Goal: Task Accomplishment & Management: Manage account settings

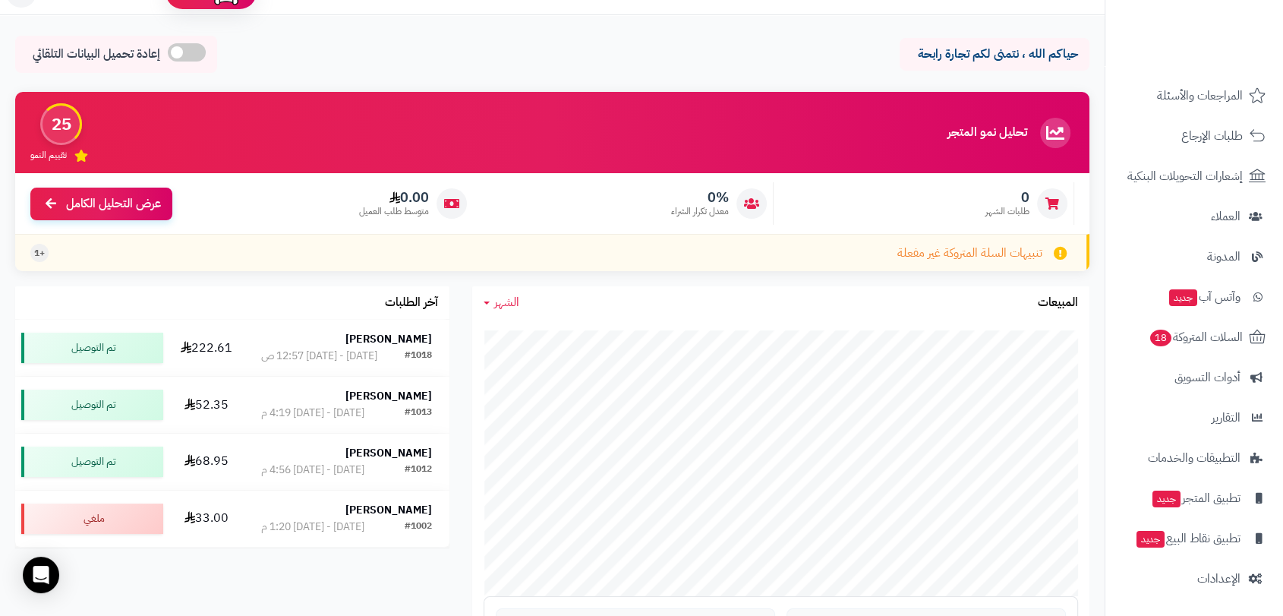
scroll to position [84, 0]
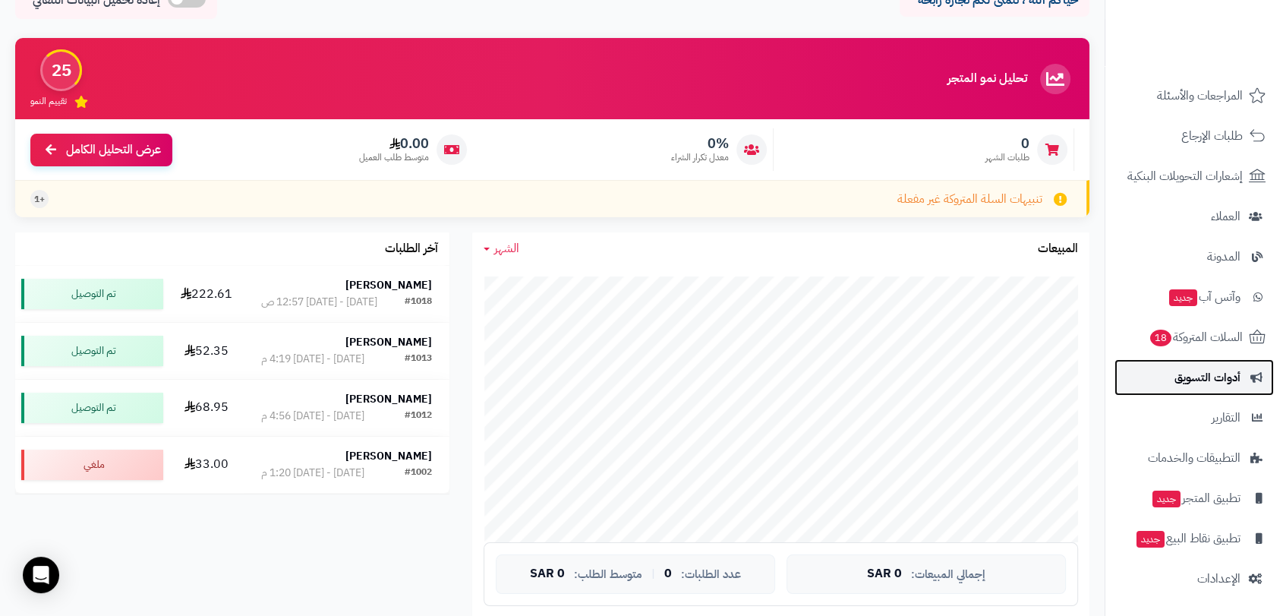
click at [1202, 378] on span "أدوات التسويق" at bounding box center [1207, 377] width 66 height 21
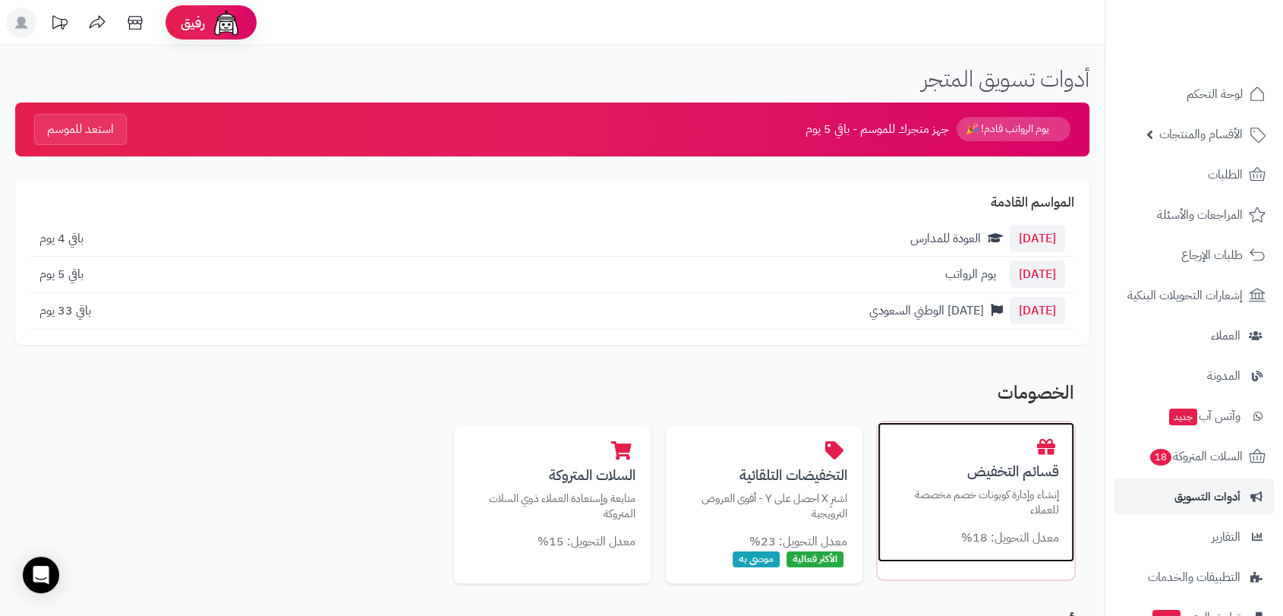
click at [943, 481] on div "قسائم التخفيض إنشاء وإدارة كوبونات خصم مخصصة للعملاء معدل التحويل: 18%" at bounding box center [976, 492] width 197 height 140
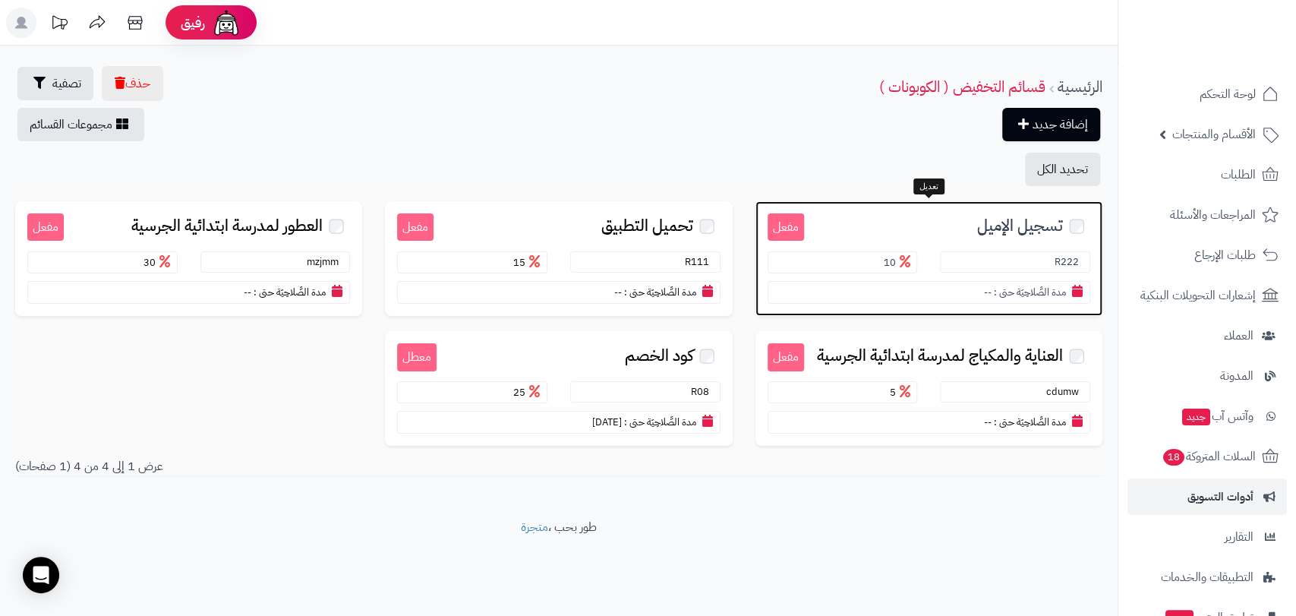
click at [960, 220] on h3 "تسجيل الإميل" at bounding box center [947, 224] width 286 height 23
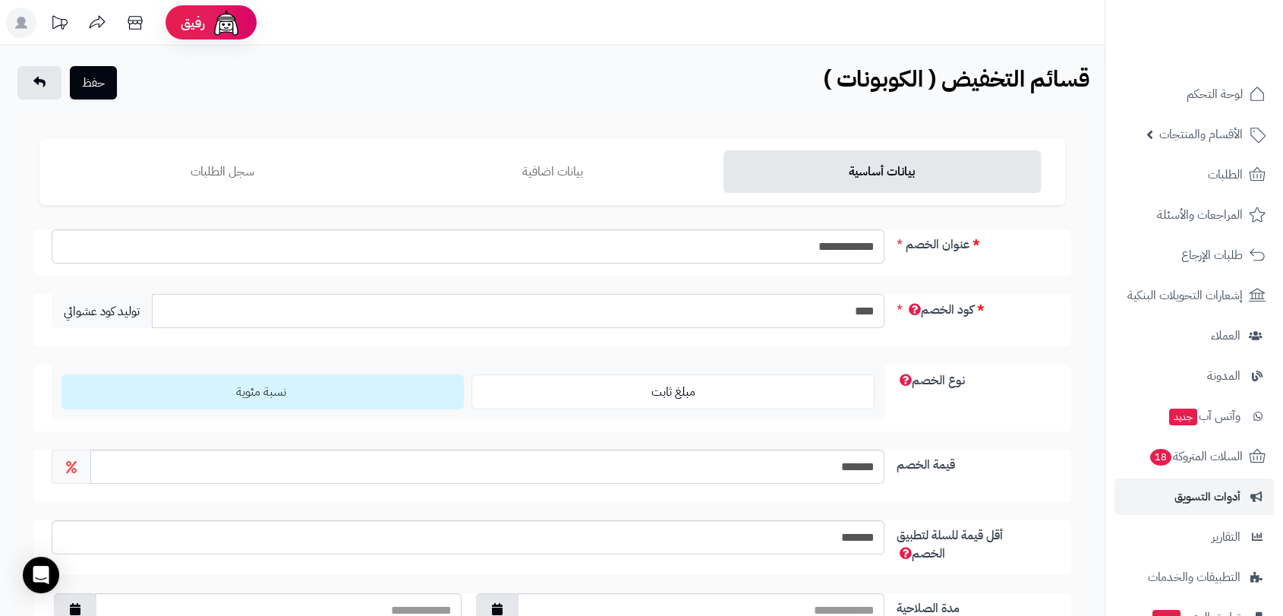
drag, startPoint x: 833, startPoint y: 307, endPoint x: 900, endPoint y: 310, distance: 67.6
click at [900, 310] on div "كود الخصم **** توليد كود عشوائي" at bounding box center [552, 320] width 1038 height 52
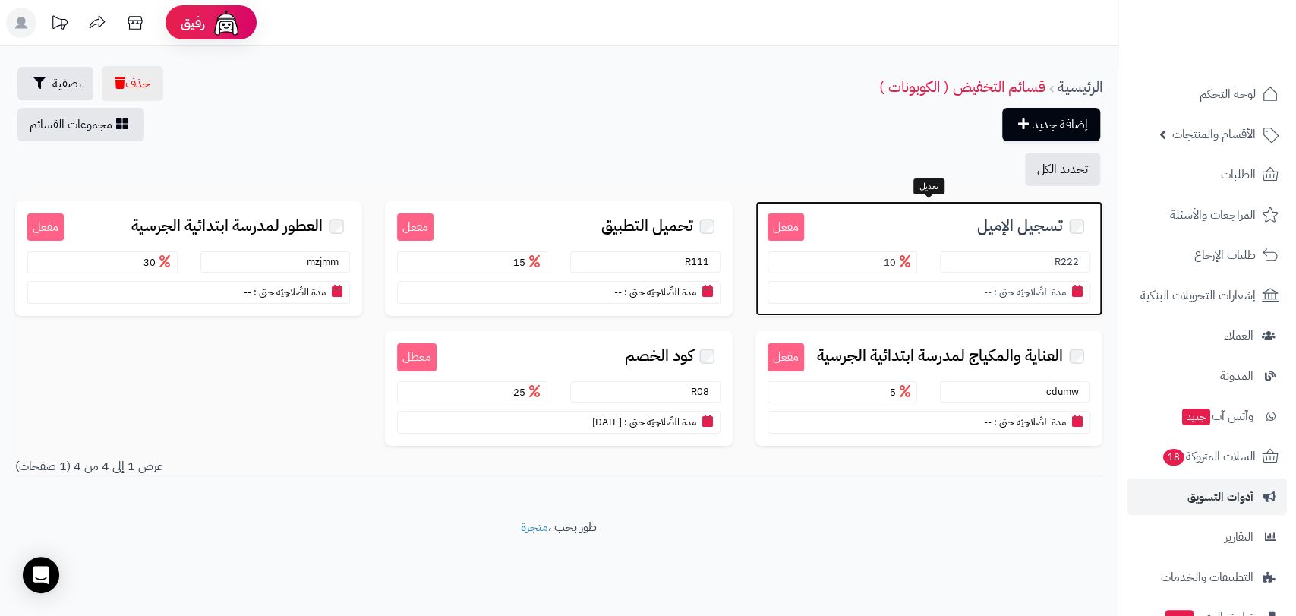
click at [954, 216] on h3 "تسجيل الإميل" at bounding box center [947, 224] width 286 height 23
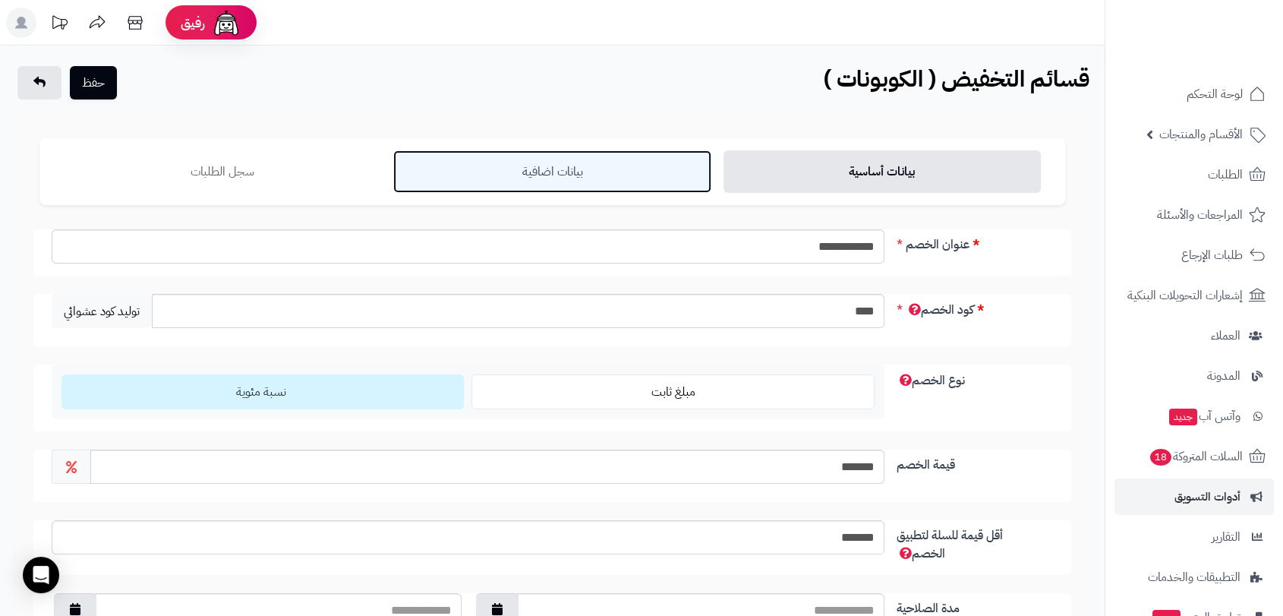
click at [594, 181] on link "بيانات اضافية" at bounding box center [551, 171] width 317 height 43
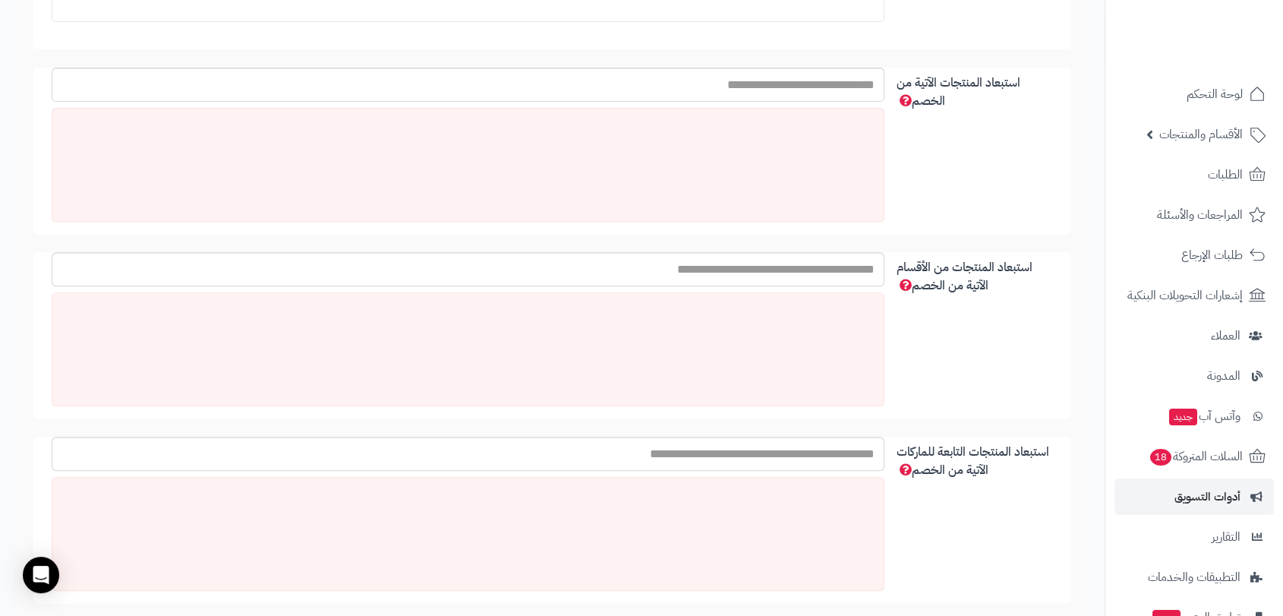
scroll to position [506, 0]
